Goal: Find specific page/section: Find specific page/section

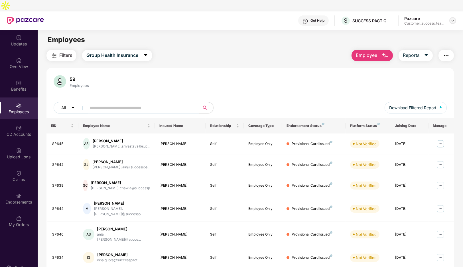
click at [451, 17] on div at bounding box center [453, 20] width 7 height 7
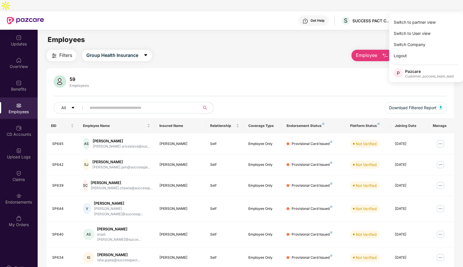
click at [451, 18] on img at bounding box center [453, 20] width 5 height 5
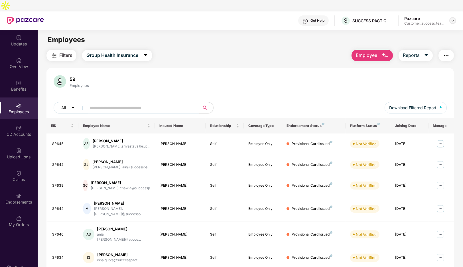
click at [451, 18] on img at bounding box center [453, 20] width 5 height 5
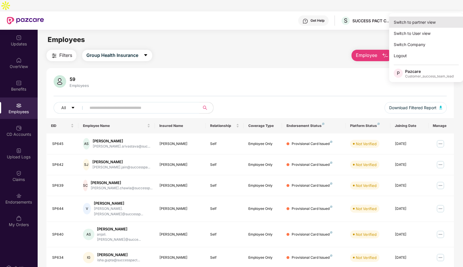
click at [422, 20] on div "Switch to partner view" at bounding box center [426, 22] width 74 height 11
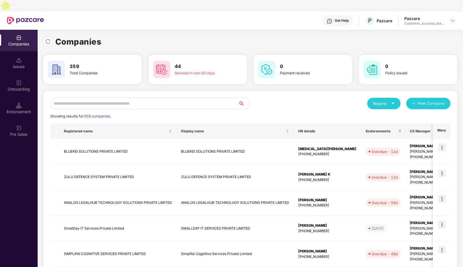
click at [122, 98] on input "text" at bounding box center [144, 103] width 188 height 11
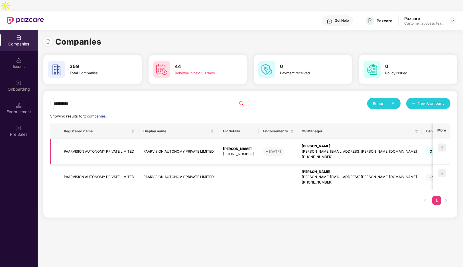
type input "**********"
click at [445, 143] on img at bounding box center [442, 147] width 8 height 8
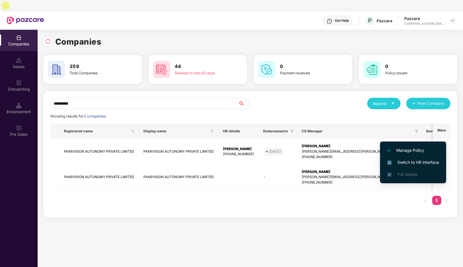
click at [403, 160] on span "Switch to HR interface" at bounding box center [413, 162] width 52 height 6
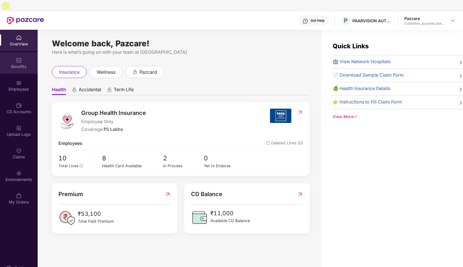
click at [21, 64] on div "Benefits" at bounding box center [19, 67] width 38 height 6
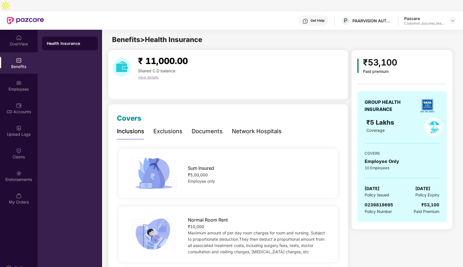
click at [210, 127] on div "Documents" at bounding box center [207, 131] width 31 height 9
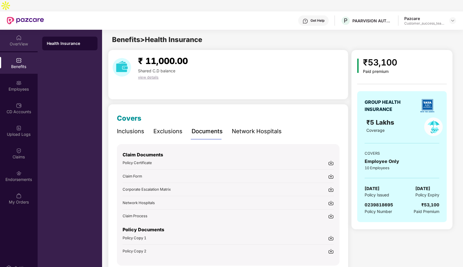
click at [15, 30] on div "OverView" at bounding box center [19, 40] width 38 height 21
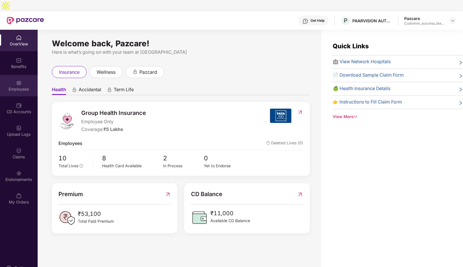
click at [21, 86] on div "Employees" at bounding box center [19, 89] width 38 height 6
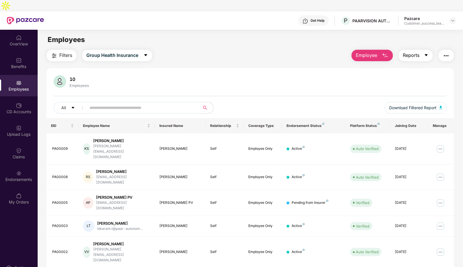
click at [417, 52] on span "Reports" at bounding box center [411, 55] width 17 height 7
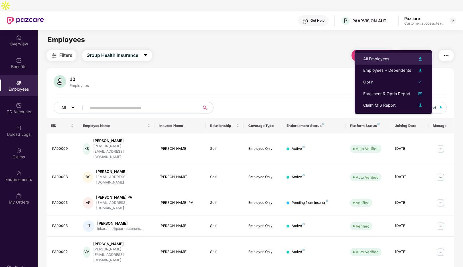
click at [373, 58] on div "All Employees" at bounding box center [377, 59] width 26 height 6
